Goal: Information Seeking & Learning: Learn about a topic

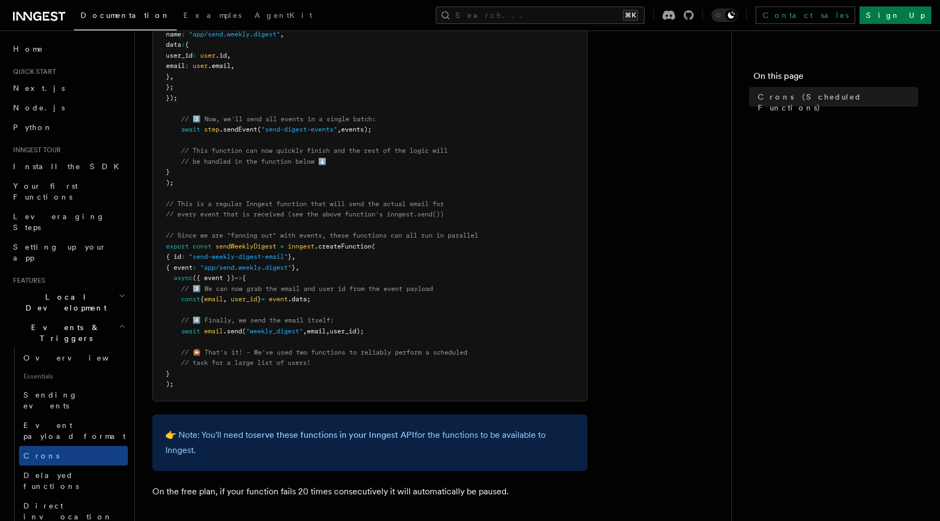
scroll to position [593, 0]
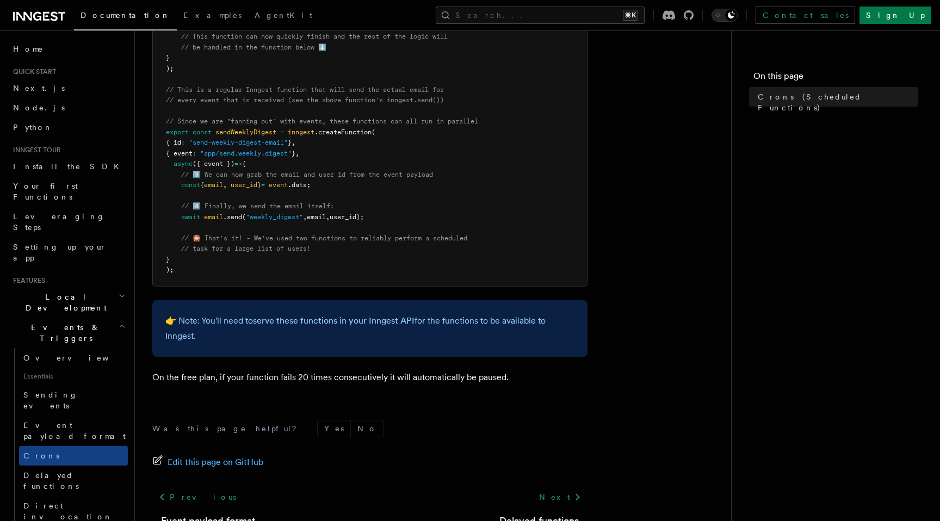
click at [119, 322] on icon "button" at bounding box center [122, 326] width 7 height 9
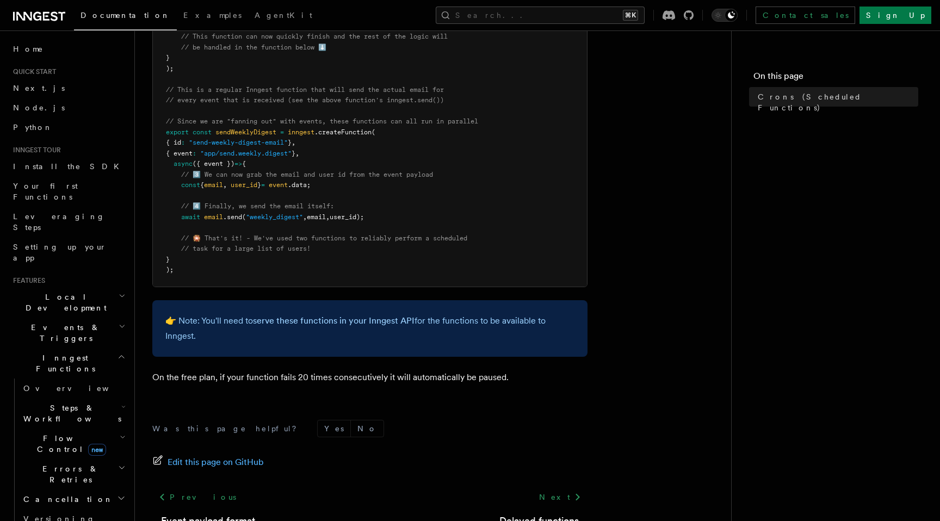
scroll to position [75, 0]
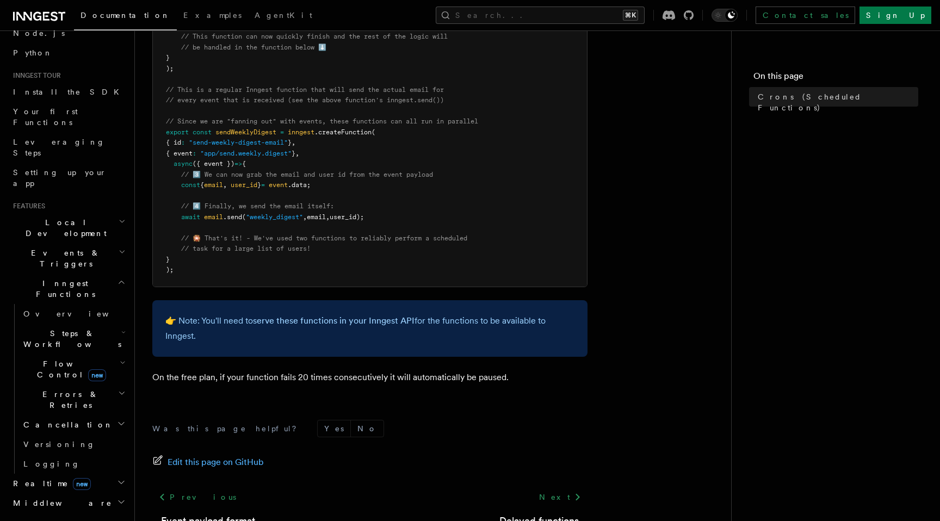
click at [71, 328] on span "Steps & Workflows" at bounding box center [70, 339] width 102 height 22
click at [71, 379] on span "Function steps" at bounding box center [76, 383] width 84 height 9
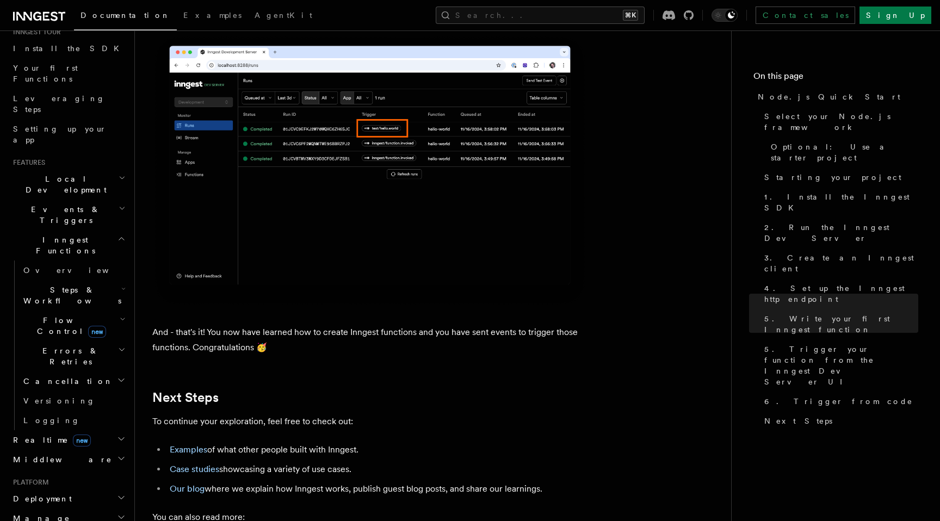
scroll to position [70, 0]
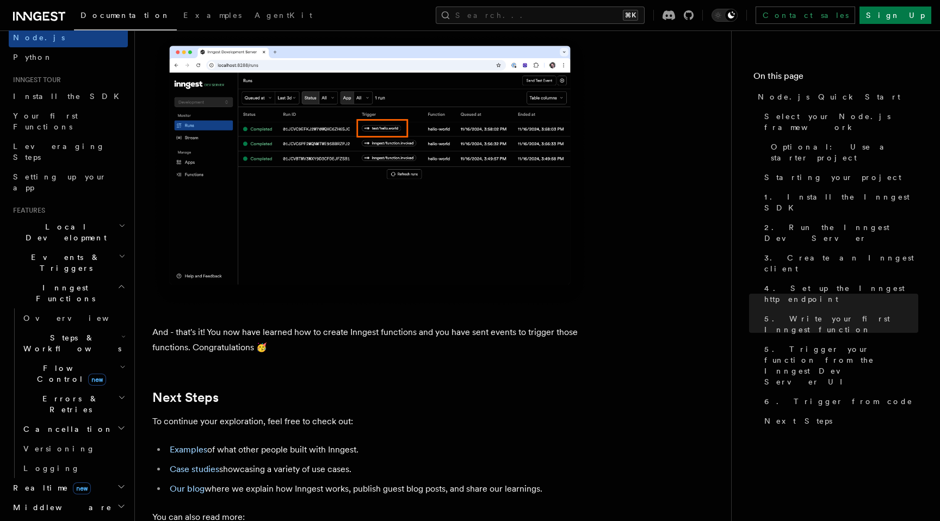
click at [52, 221] on span "Local Development" at bounding box center [64, 232] width 110 height 22
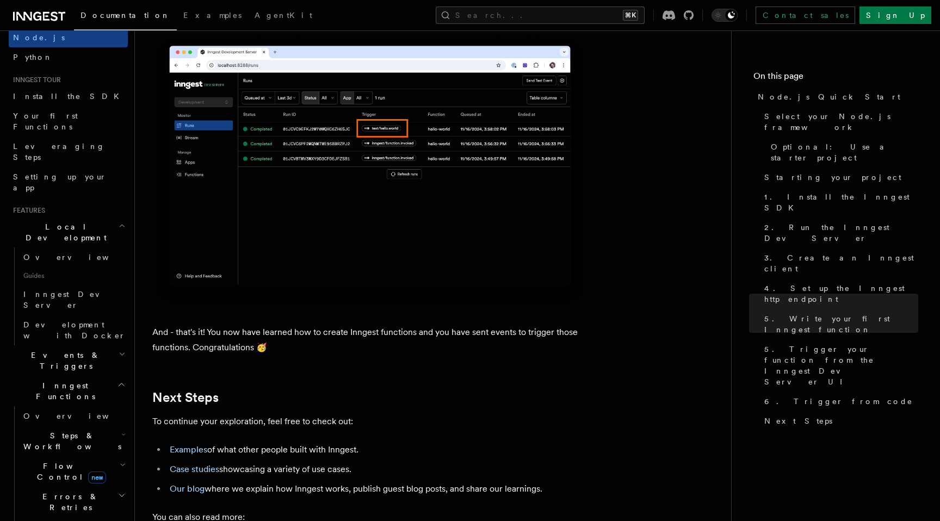
click at [60, 221] on span "Local Development" at bounding box center [64, 232] width 110 height 22
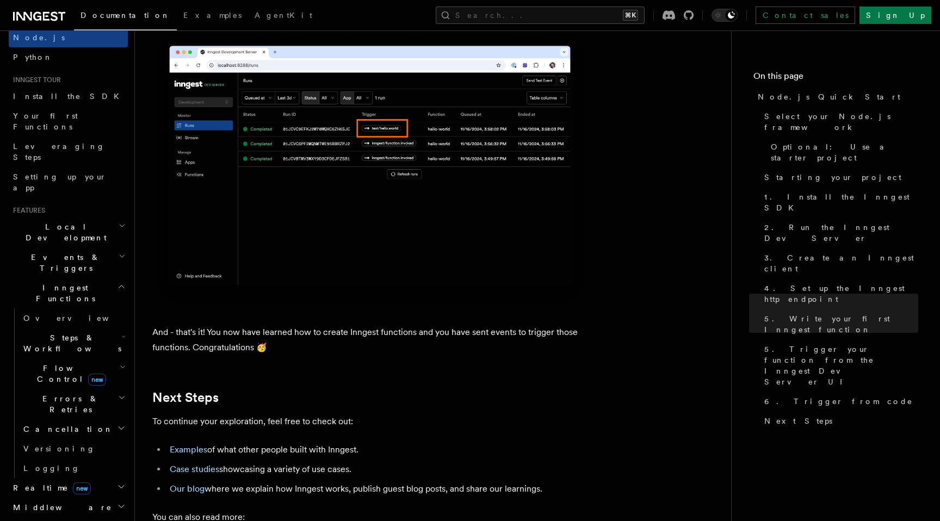
click at [60, 221] on span "Local Development" at bounding box center [64, 232] width 110 height 22
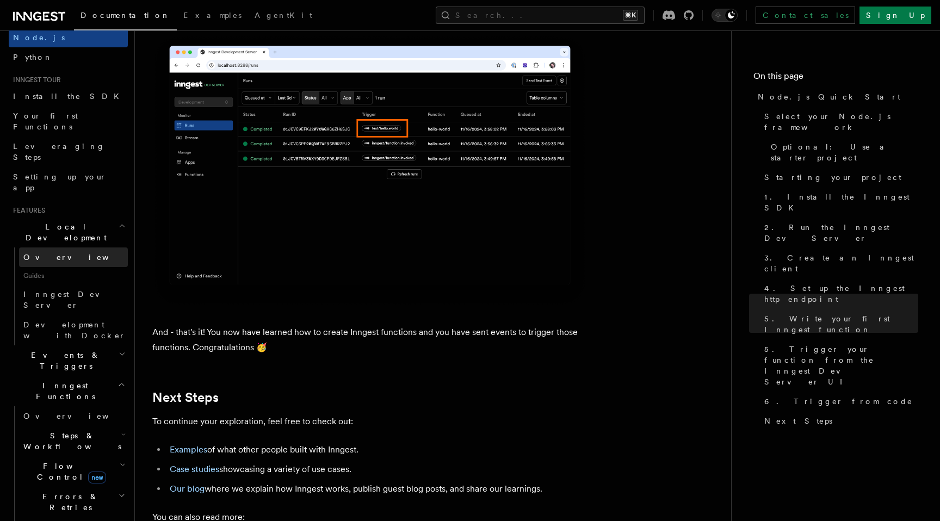
click at [52, 253] on span "Overview" at bounding box center [79, 257] width 112 height 9
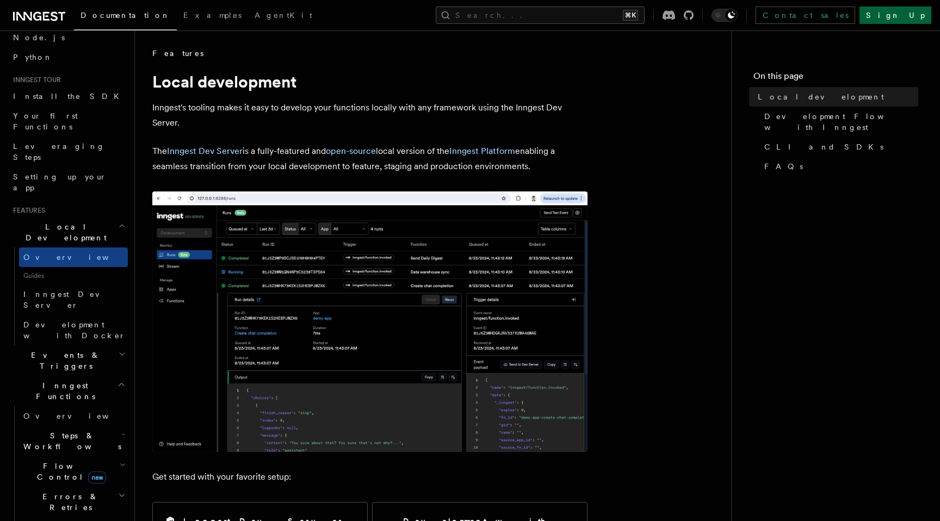
click at [903, 13] on link "Sign Up" at bounding box center [896, 15] width 72 height 17
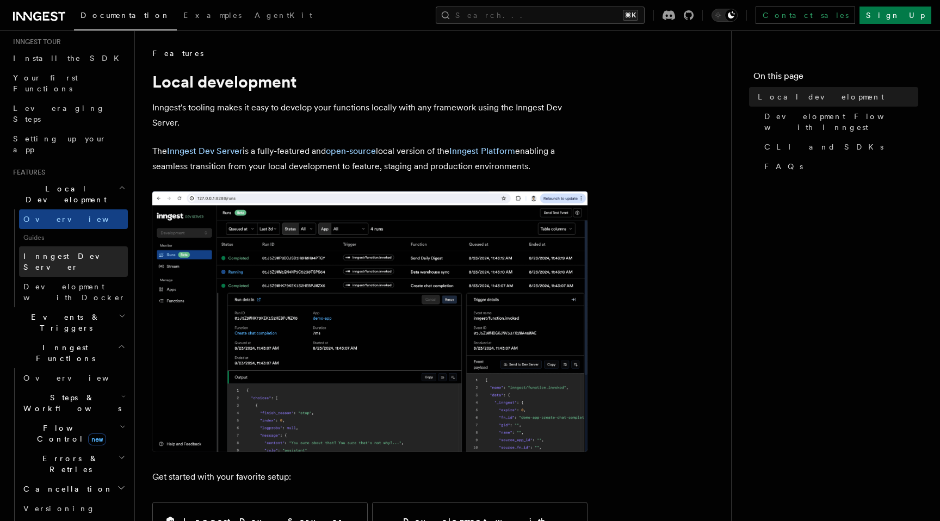
scroll to position [110, 0]
click at [63, 305] on h2 "Events & Triggers" at bounding box center [68, 320] width 119 height 30
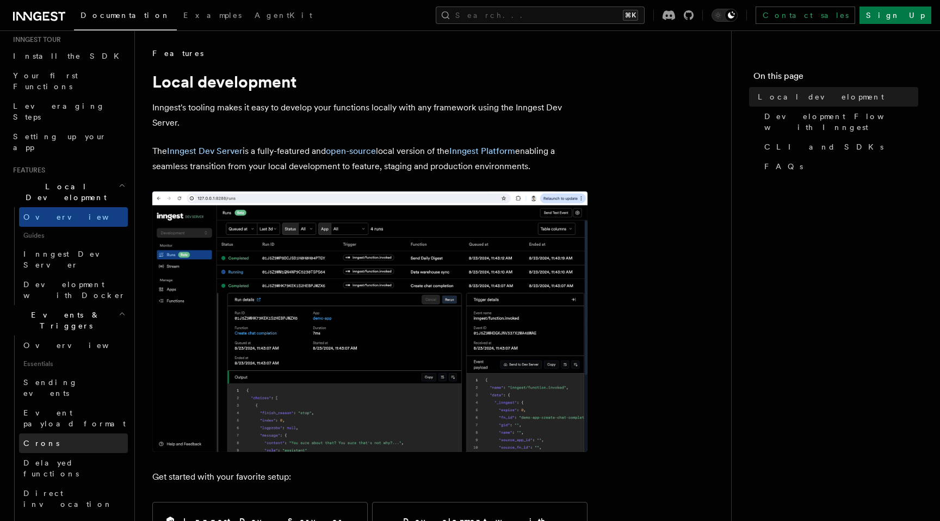
click at [64, 434] on link "Crons" at bounding box center [73, 444] width 109 height 20
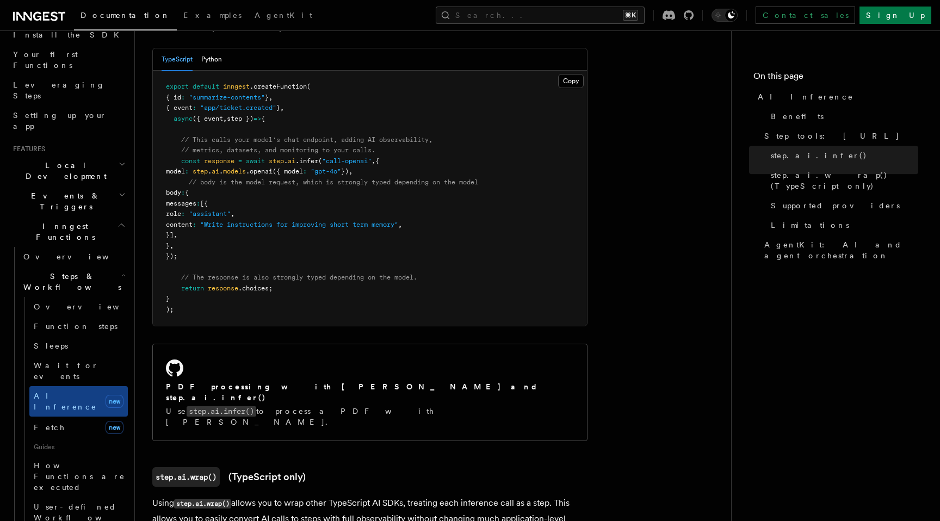
scroll to position [644, 0]
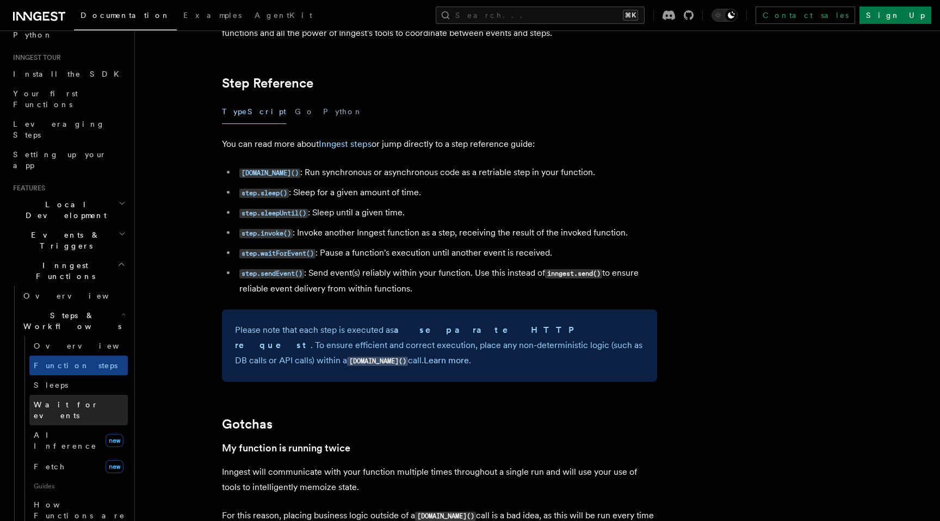
scroll to position [166, 0]
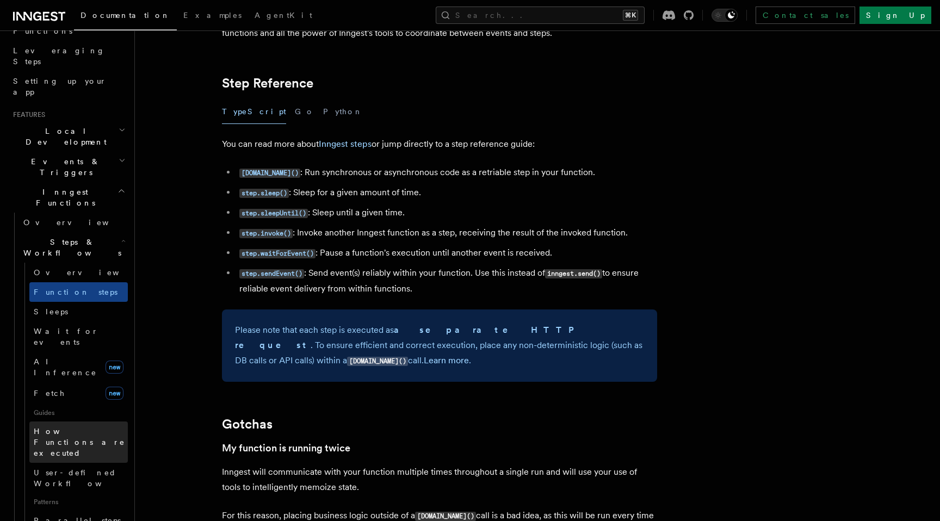
click at [77, 426] on span "How Functions are executed" at bounding box center [81, 442] width 94 height 33
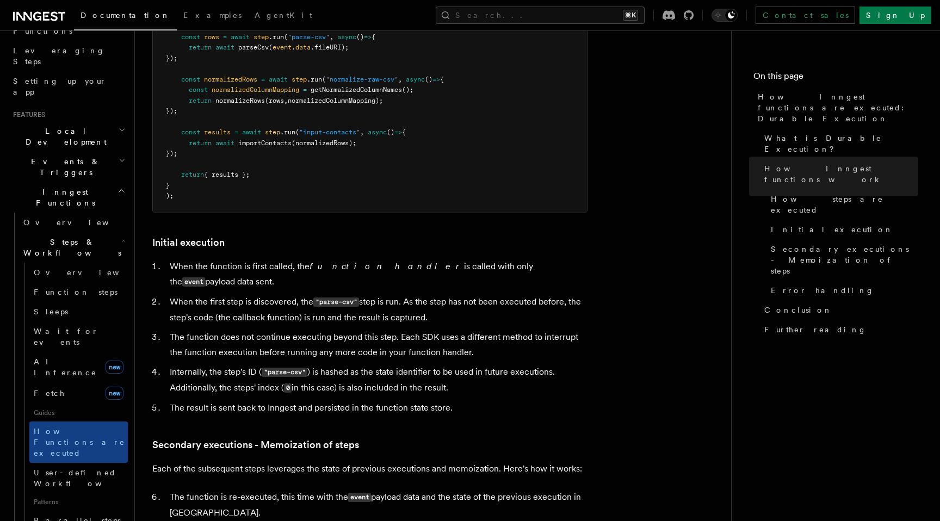
scroll to position [1189, 0]
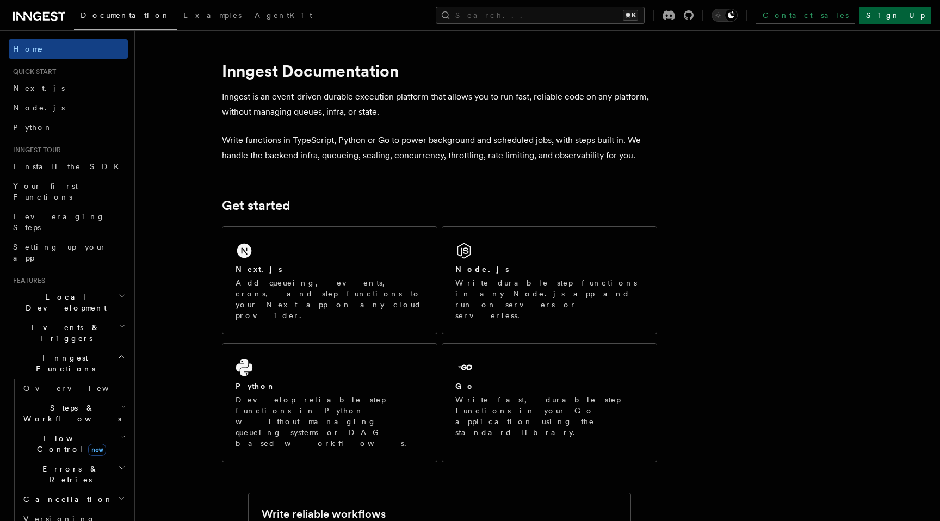
click at [909, 17] on link "Sign Up" at bounding box center [896, 15] width 72 height 17
